Goal: Transaction & Acquisition: Purchase product/service

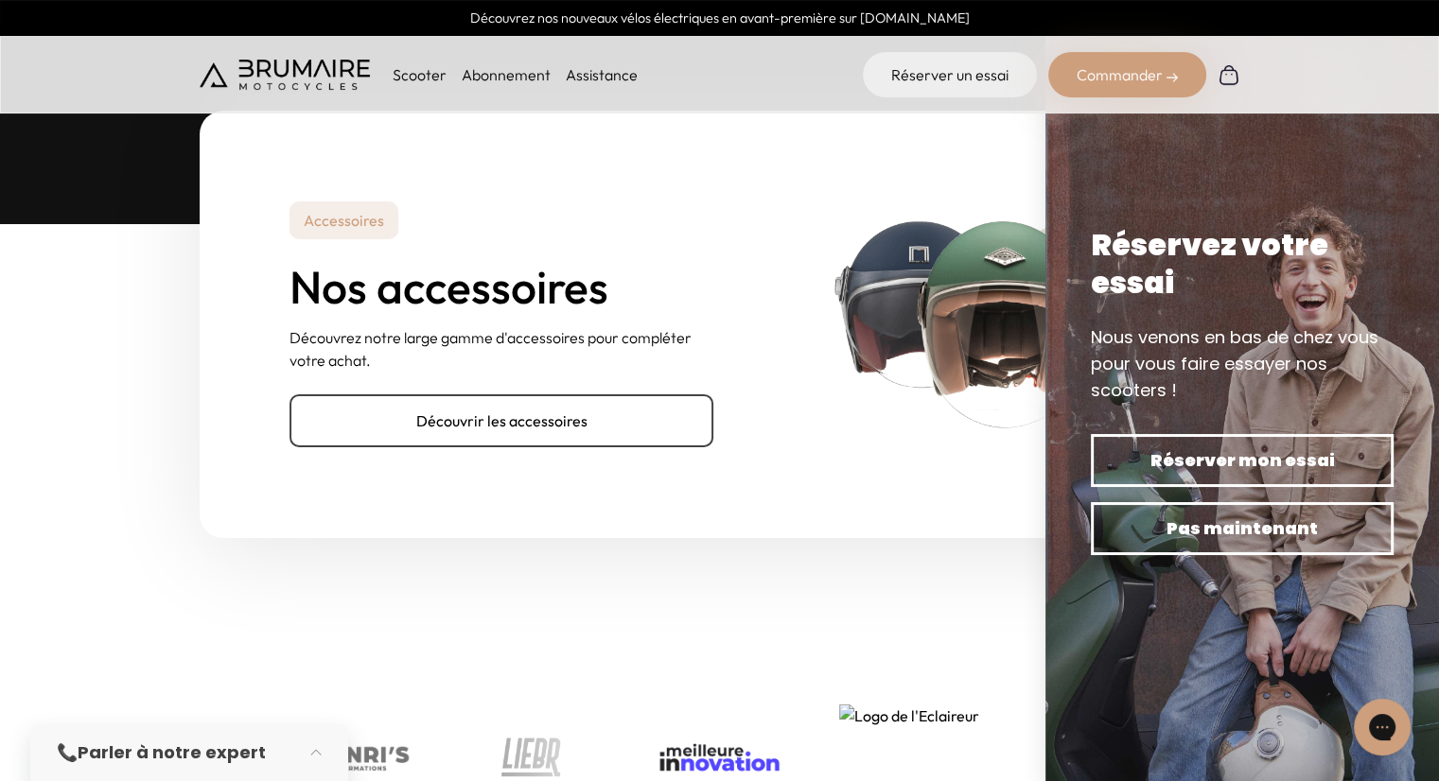
scroll to position [5972, 0]
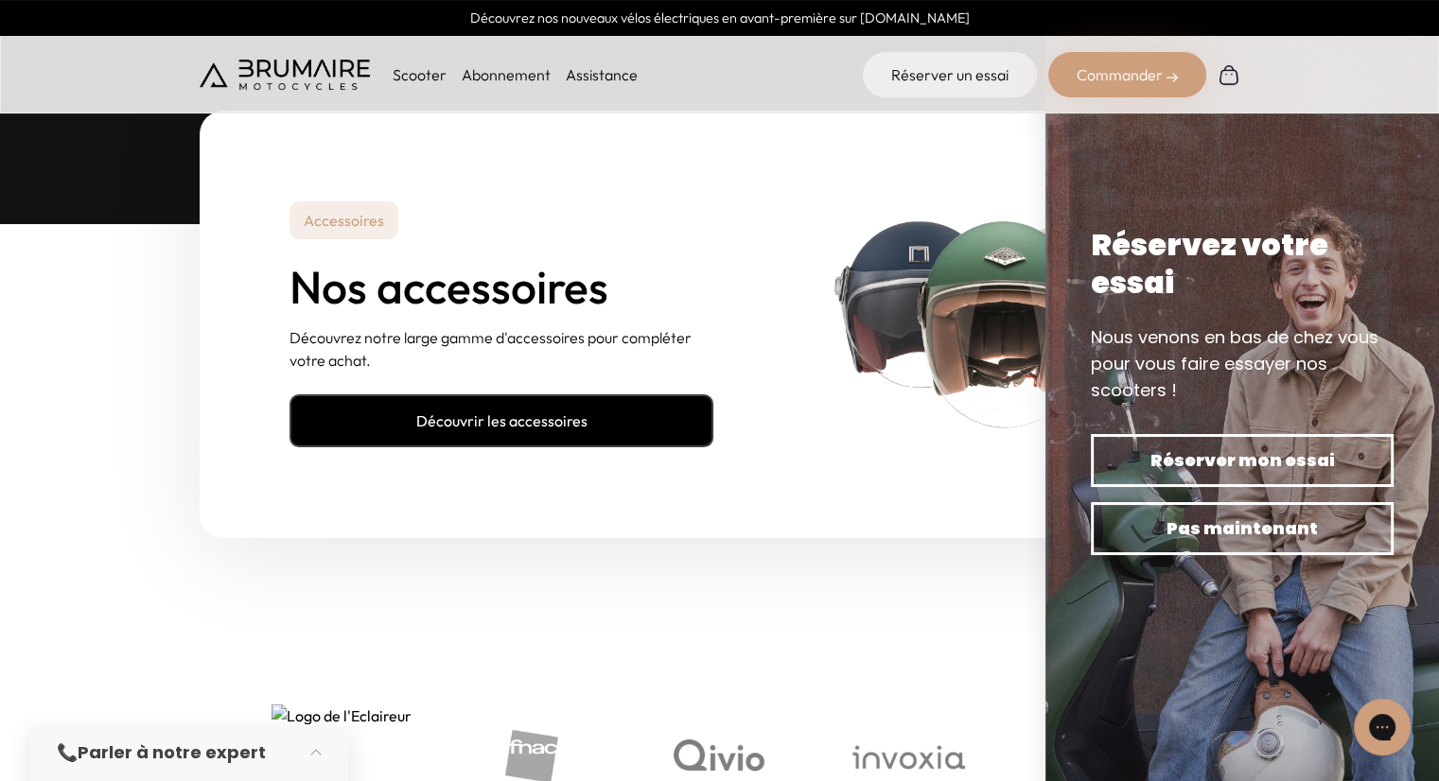
click at [475, 395] on link "Découvrir les accessoires" at bounding box center [502, 421] width 424 height 53
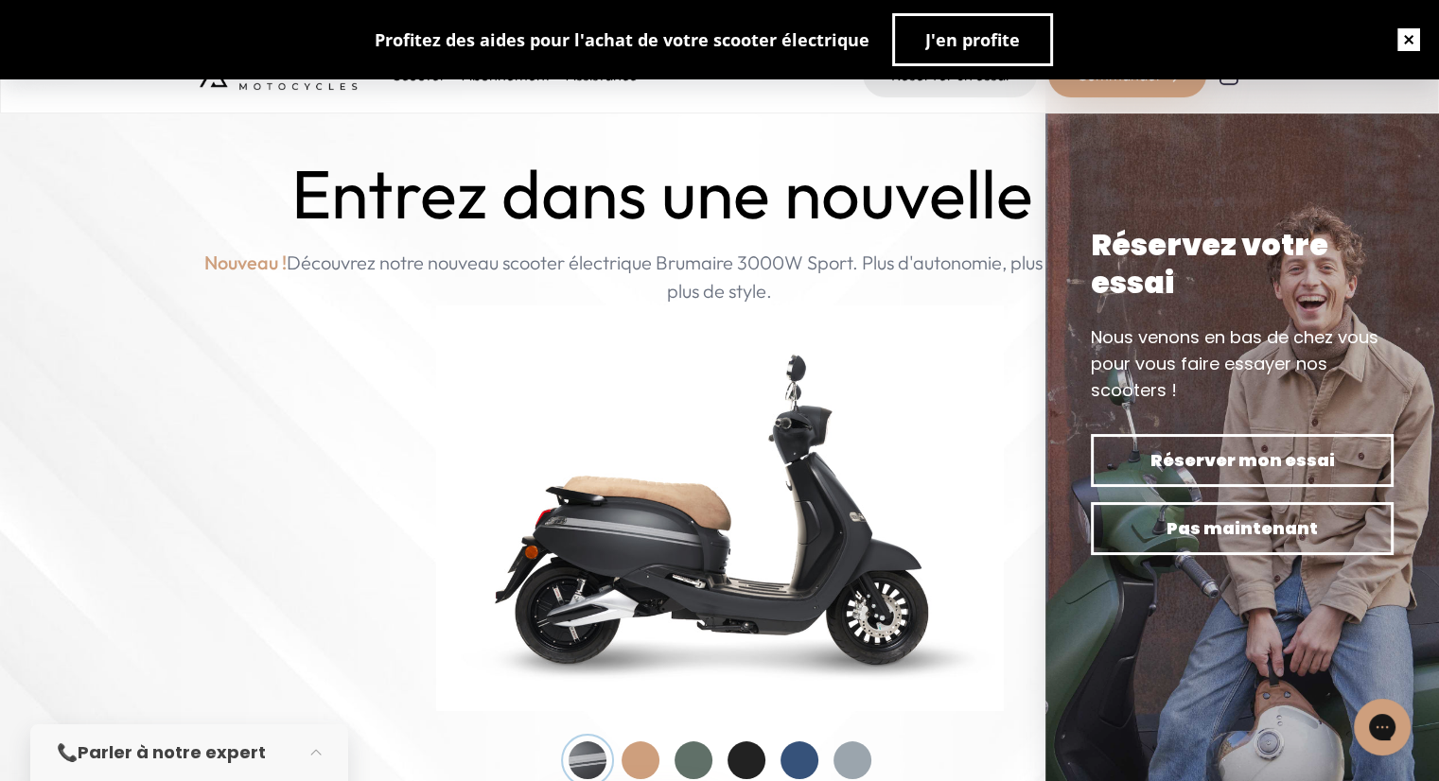
click at [1415, 40] on button "button" at bounding box center [1408, 39] width 61 height 61
